Goal: Task Accomplishment & Management: Use online tool/utility

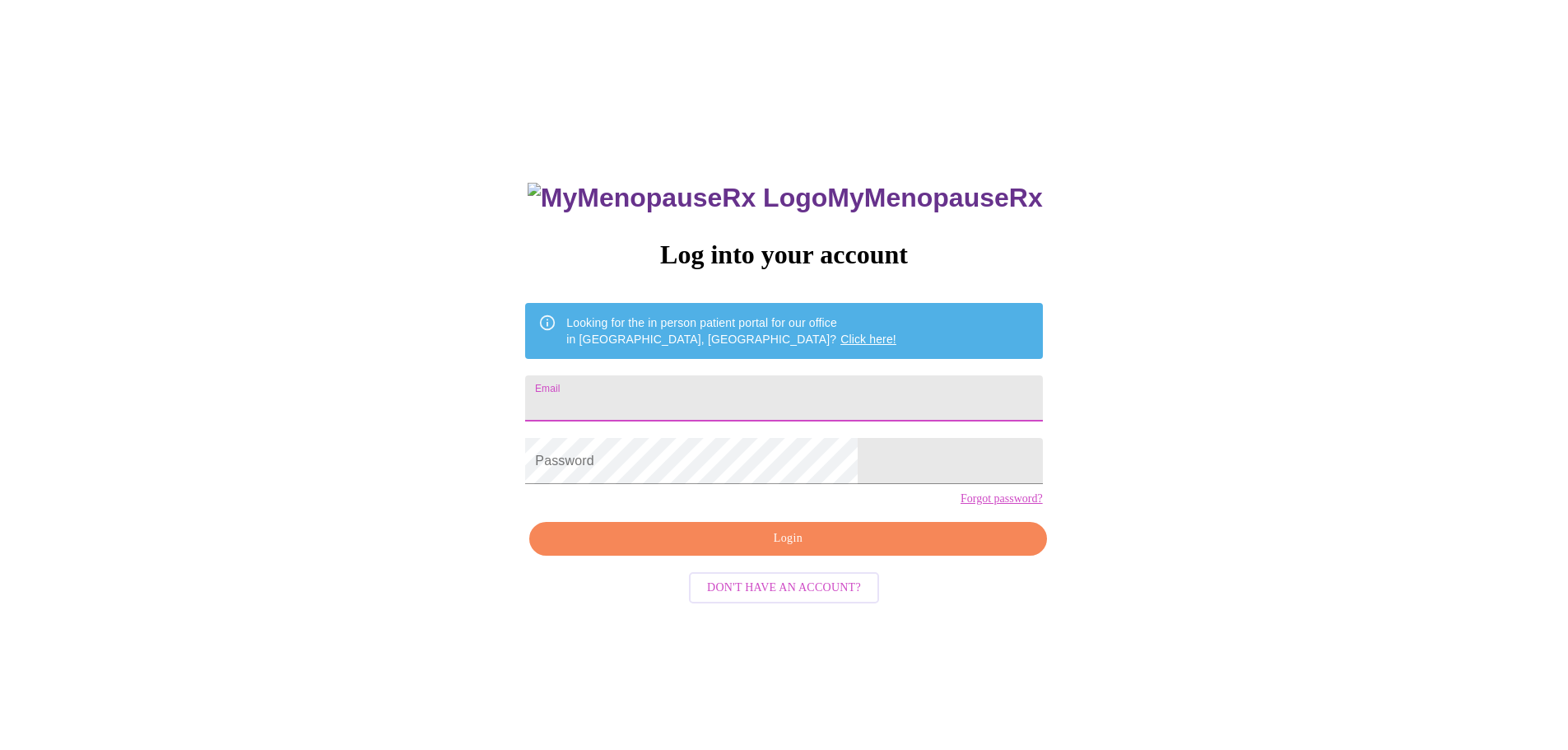
click at [729, 398] on input "Email" at bounding box center [784, 398] width 517 height 46
click at [713, 405] on input "Email" at bounding box center [784, 398] width 517 height 46
type input "[EMAIL_ADDRESS][DOMAIN_NAME]"
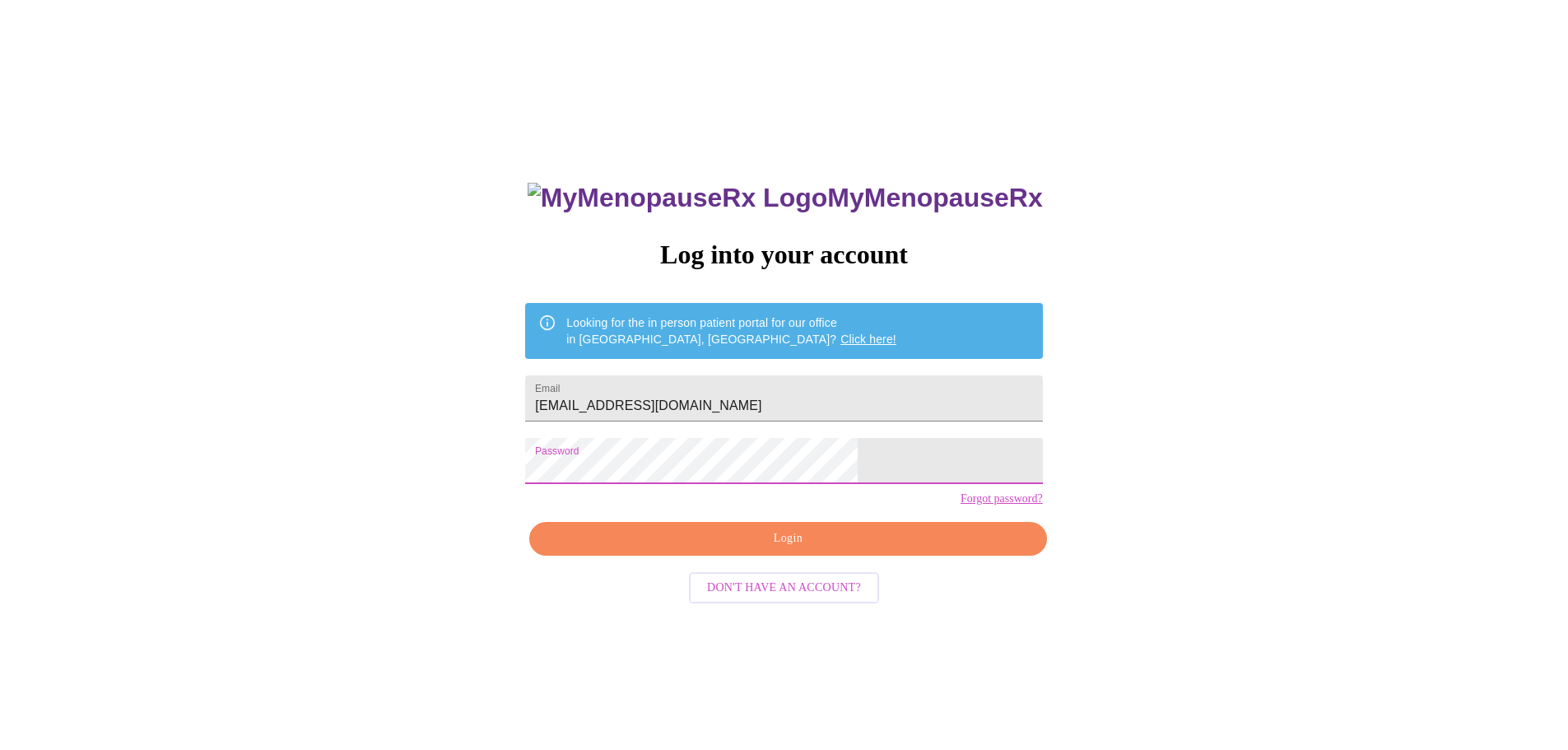
click at [806, 549] on span "Login" at bounding box center [788, 539] width 479 height 21
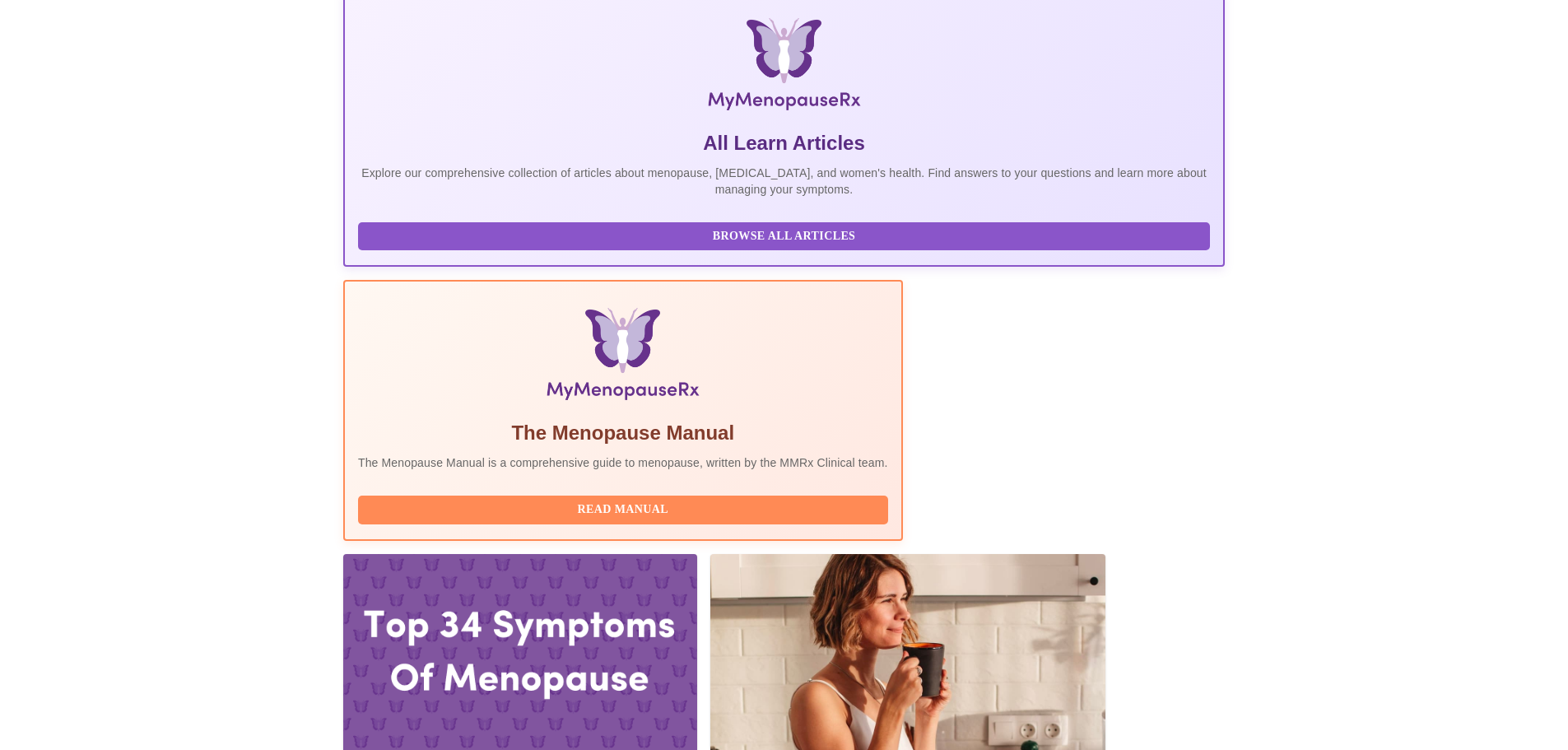
scroll to position [330, 0]
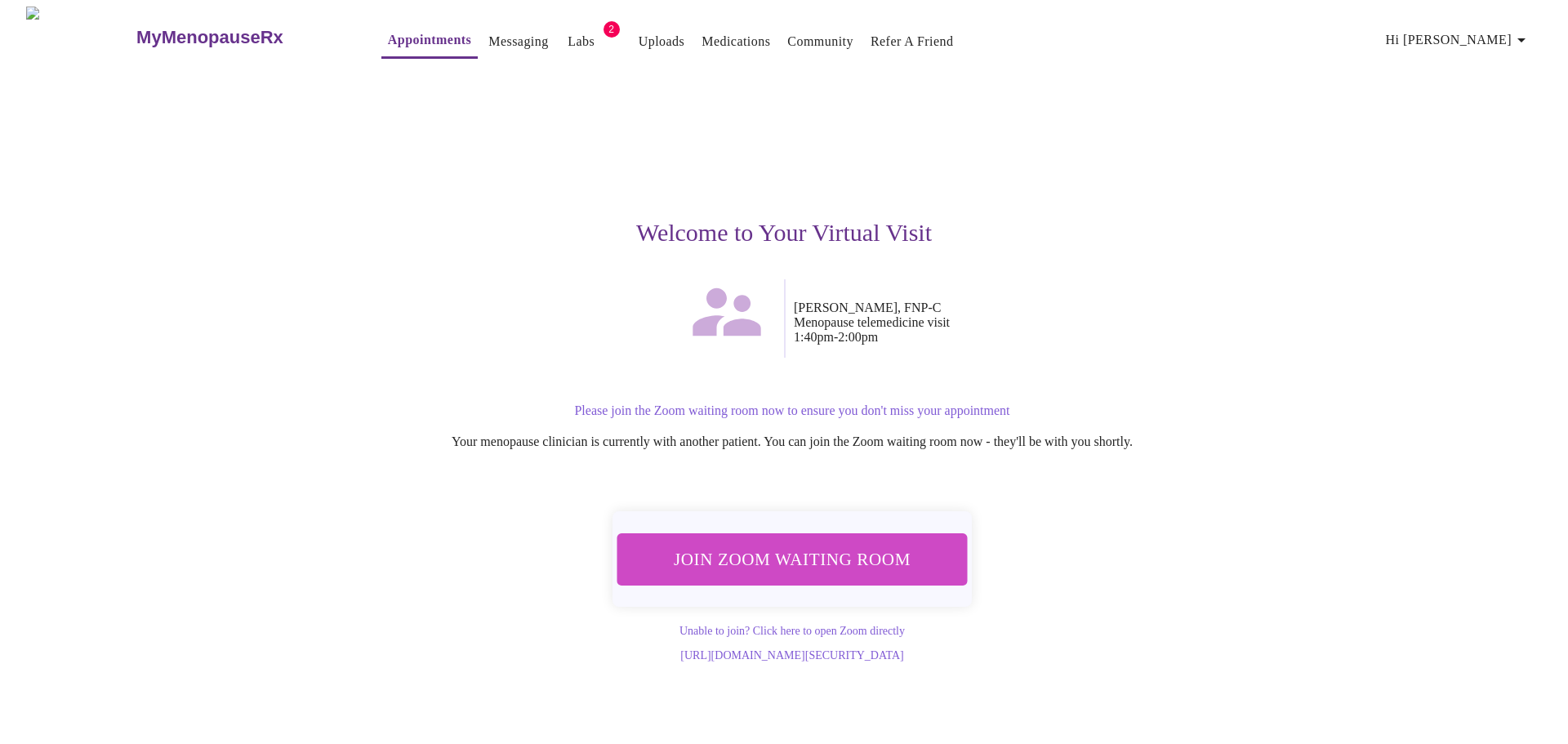
click at [830, 547] on span "Join Zoom Waiting Room" at bounding box center [792, 559] width 307 height 30
